Goal: Information Seeking & Learning: Learn about a topic

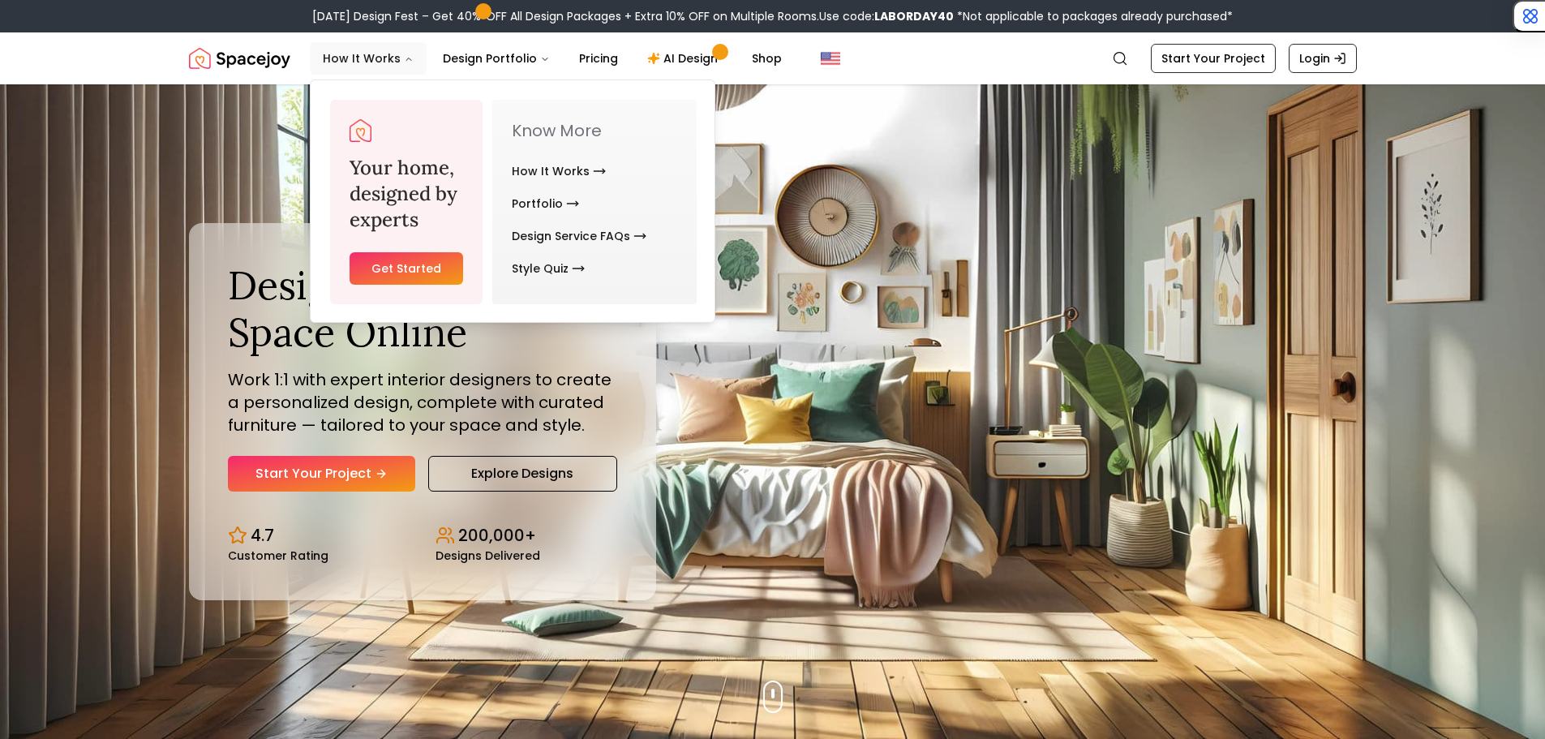
click at [388, 60] on button "How It Works" at bounding box center [368, 58] width 117 height 32
click at [543, 172] on link "How It Works" at bounding box center [559, 171] width 94 height 32
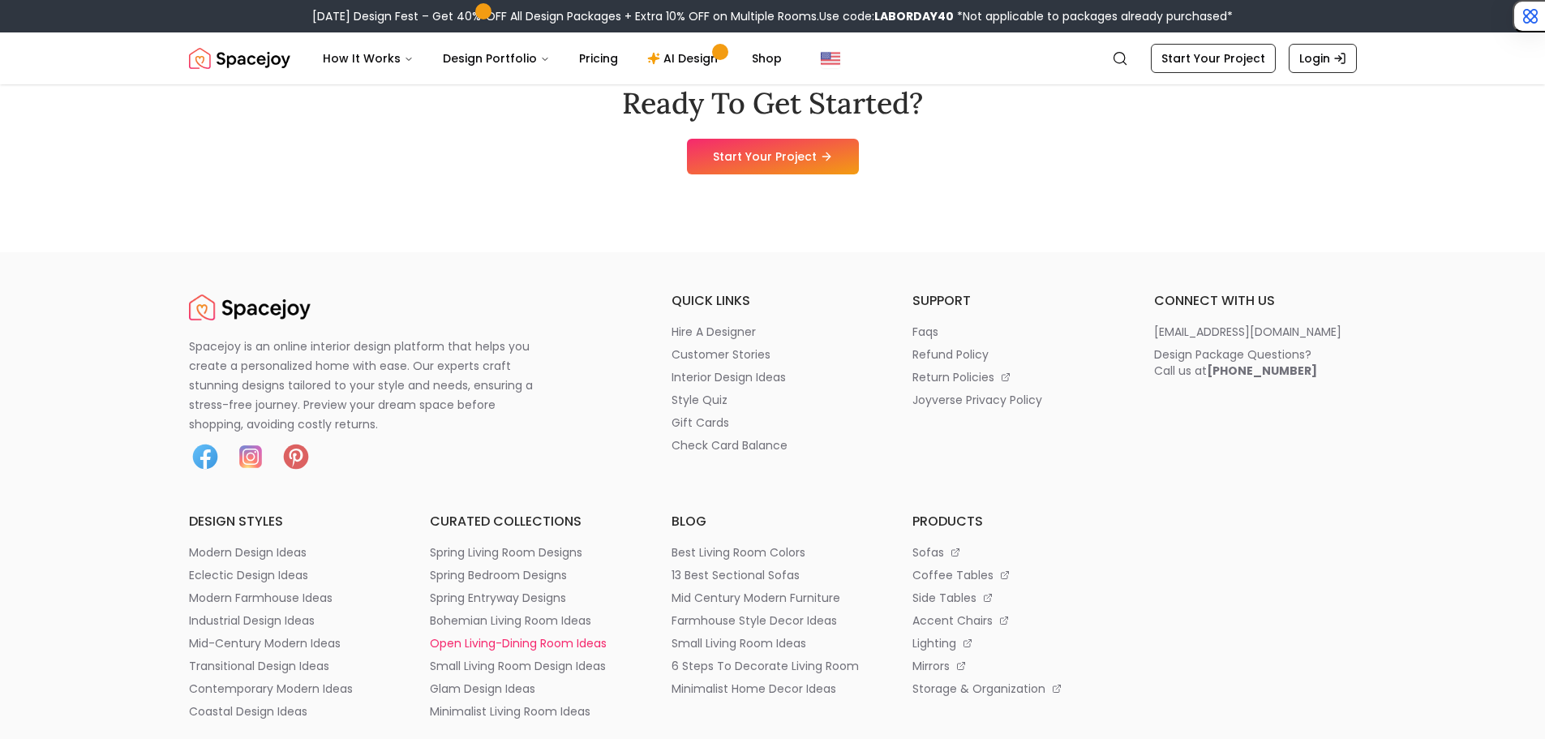
scroll to position [4622, 0]
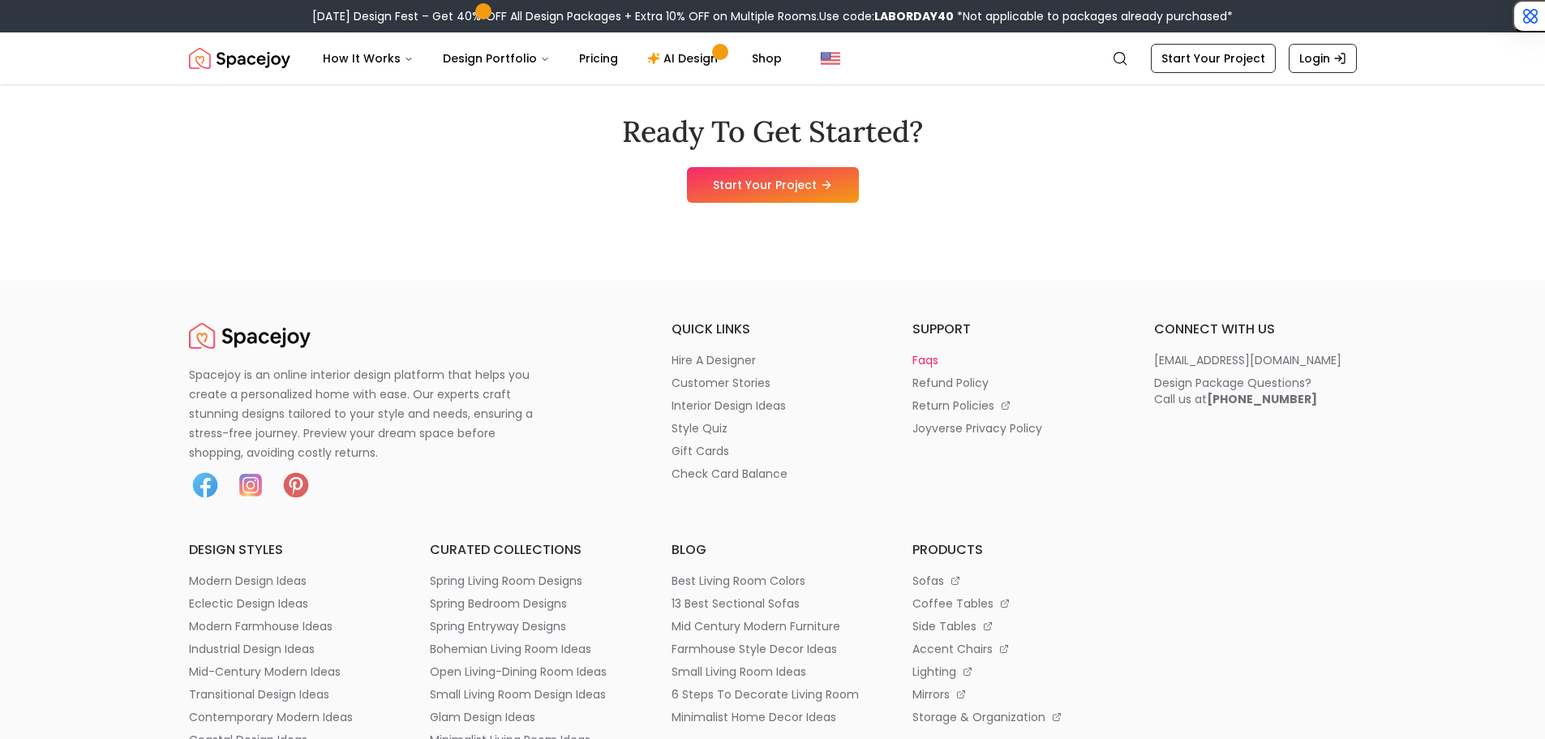
click at [935, 365] on p "faqs" at bounding box center [925, 360] width 26 height 16
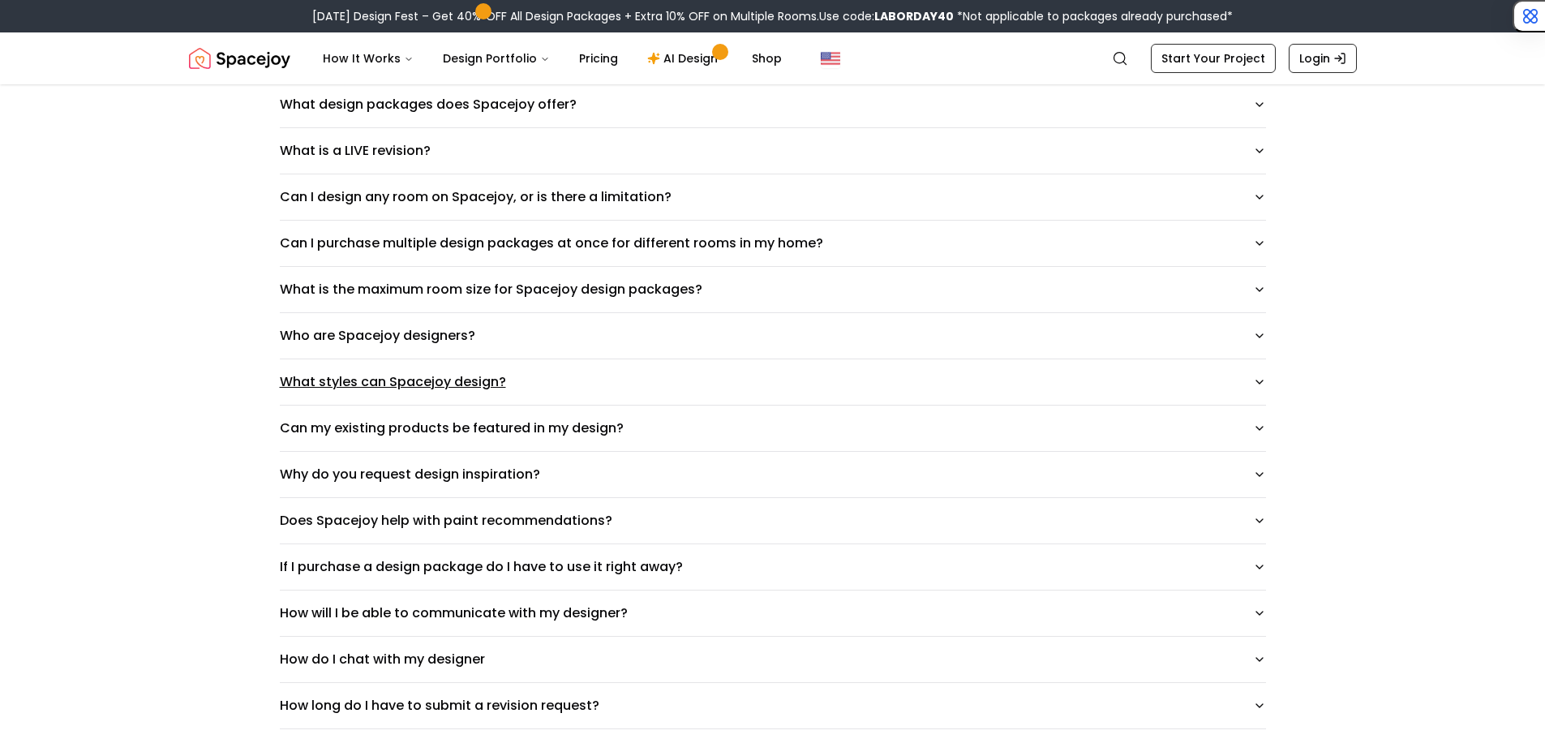
scroll to position [324, 0]
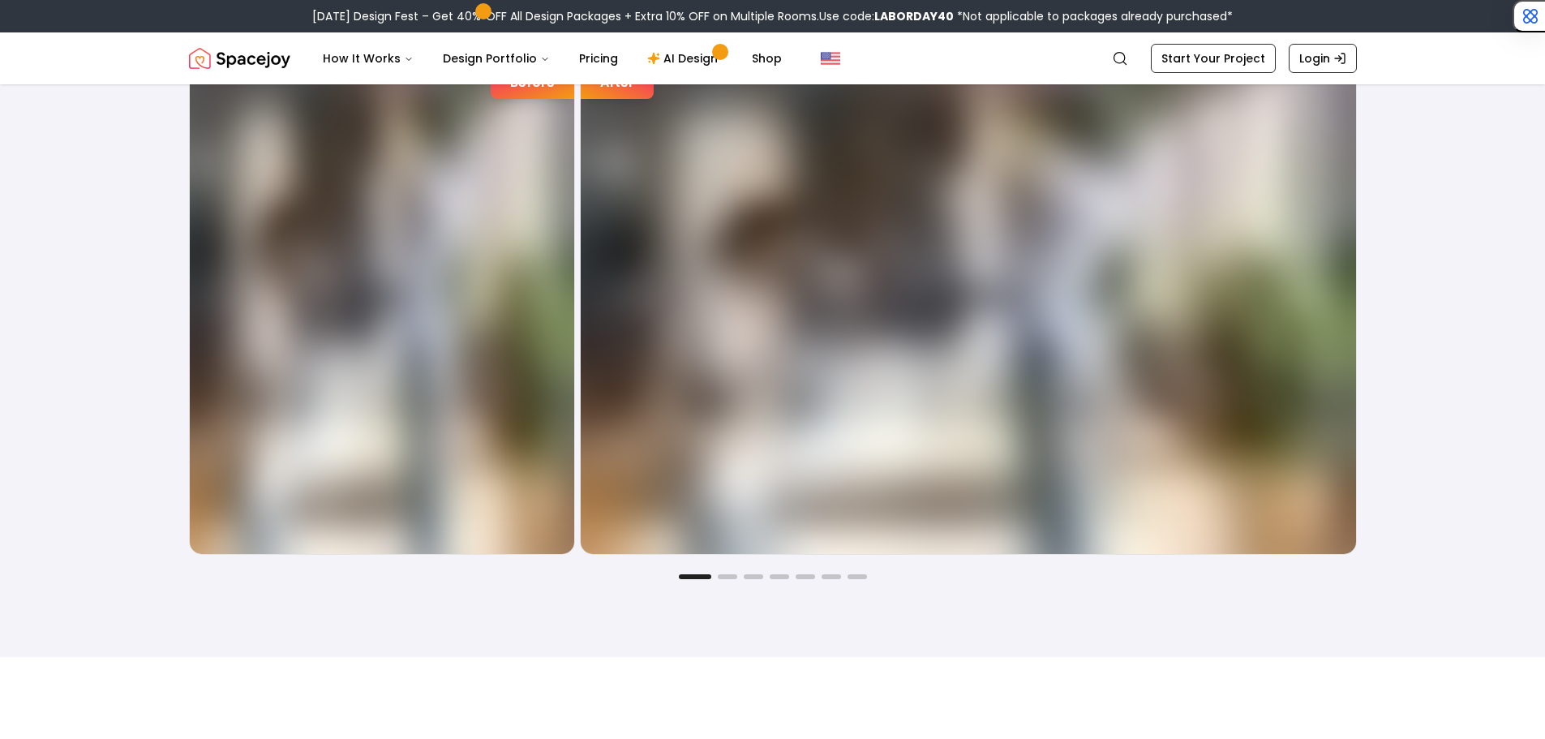
scroll to position [4622, 0]
